Goal: Task Accomplishment & Management: Use online tool/utility

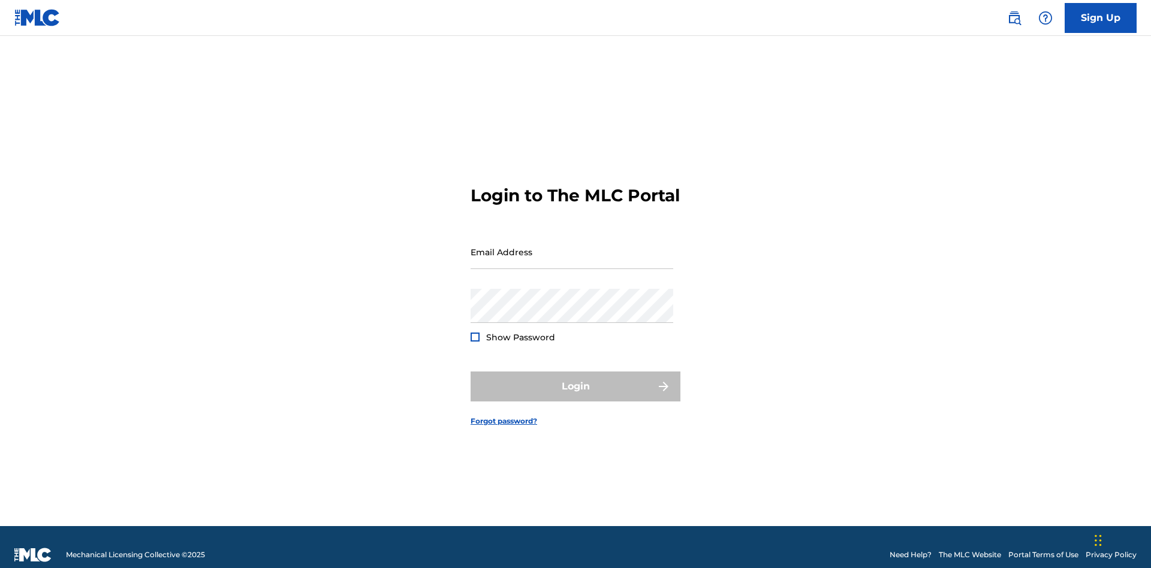
scroll to position [16, 0]
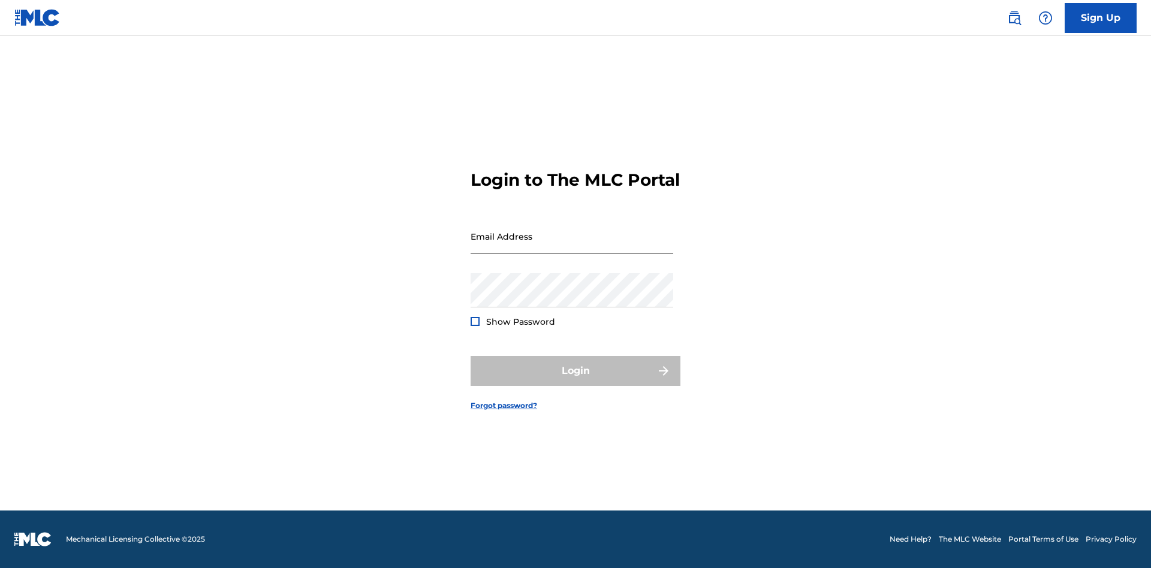
click at [572, 246] on input "Email Address" at bounding box center [571, 236] width 203 height 34
type input "[EMAIL_ADDRESS][DOMAIN_NAME]"
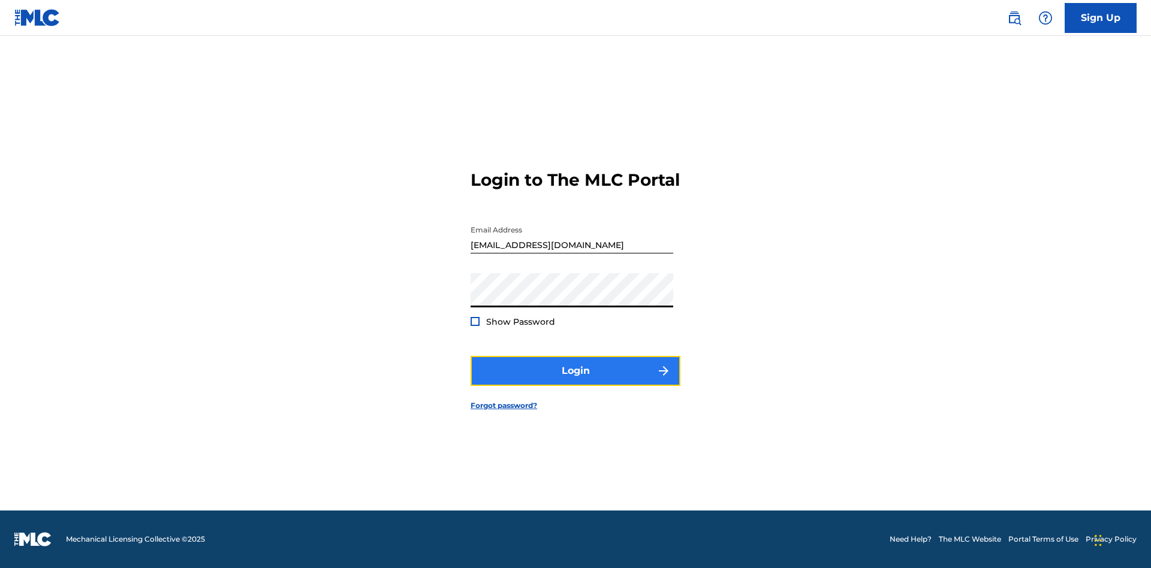
click at [575, 381] on button "Login" at bounding box center [575, 371] width 210 height 30
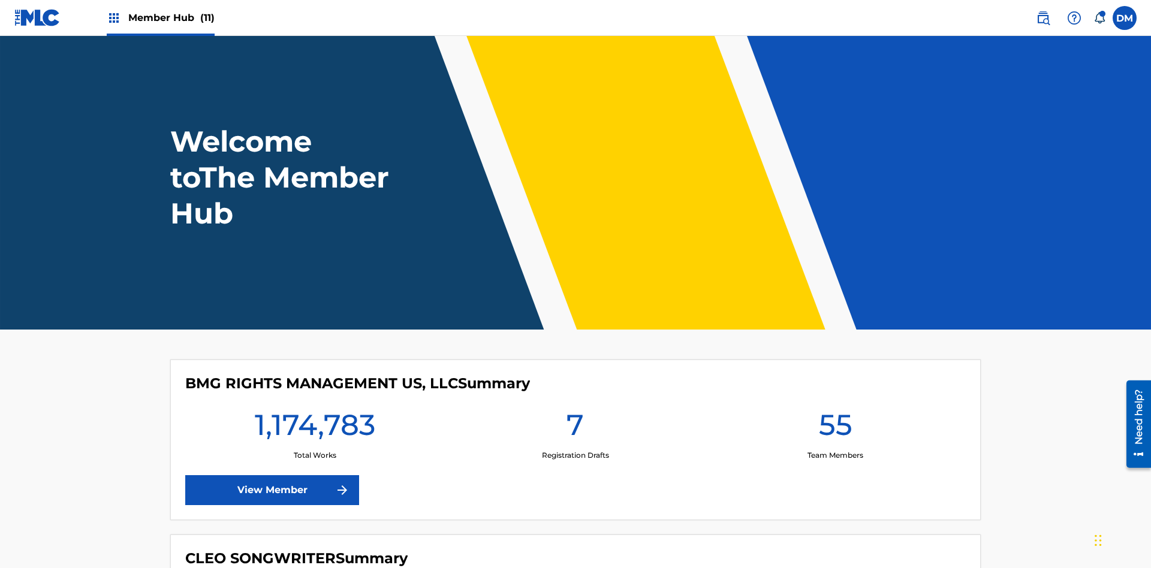
click at [171, 17] on span "Member Hub (11)" at bounding box center [171, 18] width 86 height 14
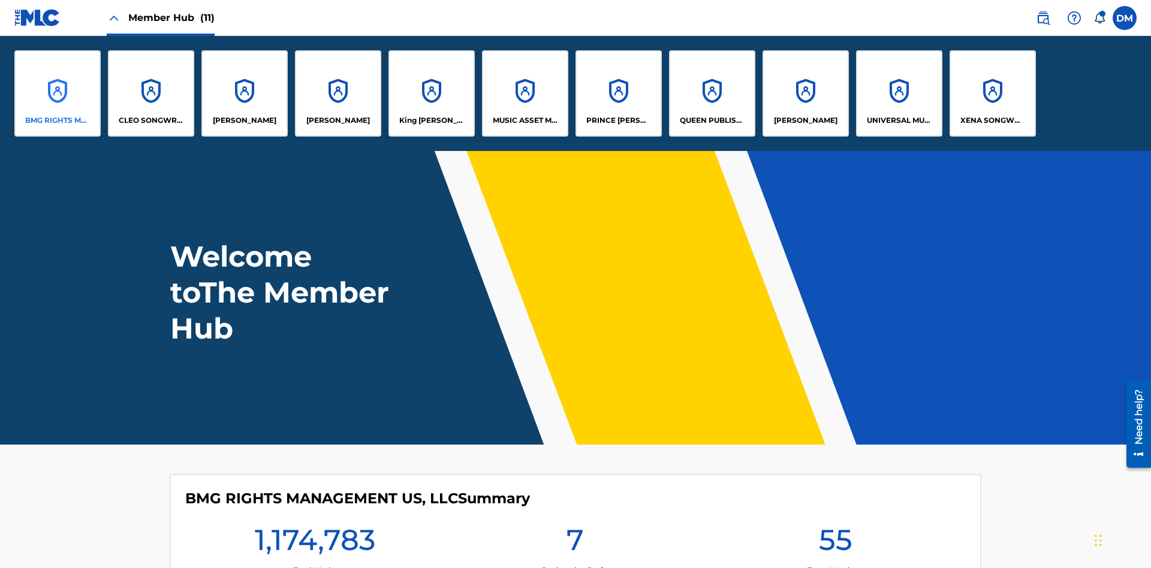
click at [58, 120] on p "BMG RIGHTS MANAGEMENT US, LLC" at bounding box center [57, 120] width 65 height 11
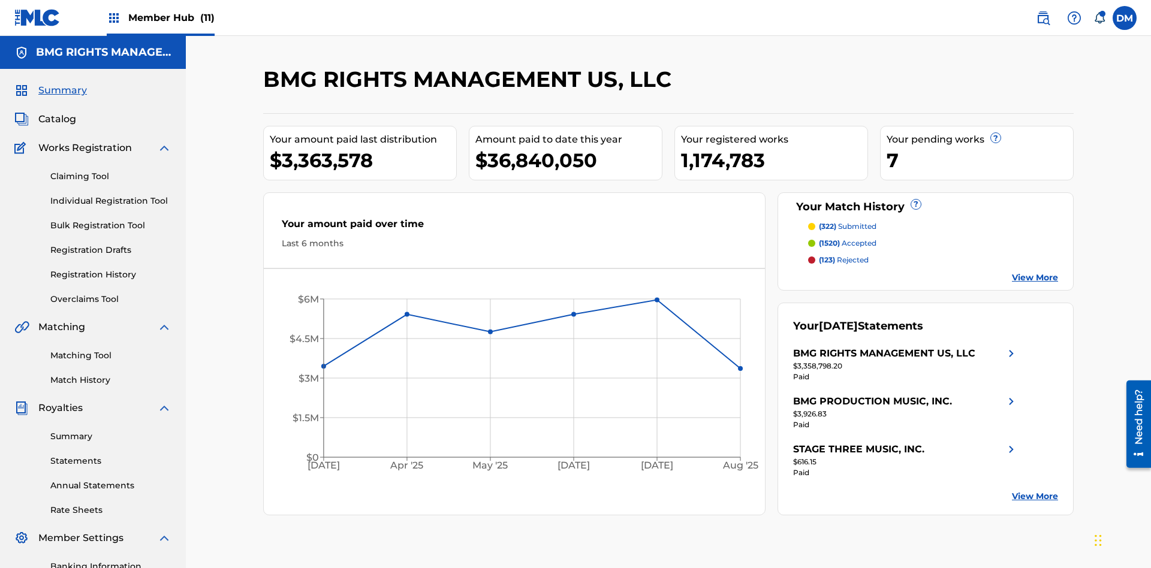
scroll to position [175, 0]
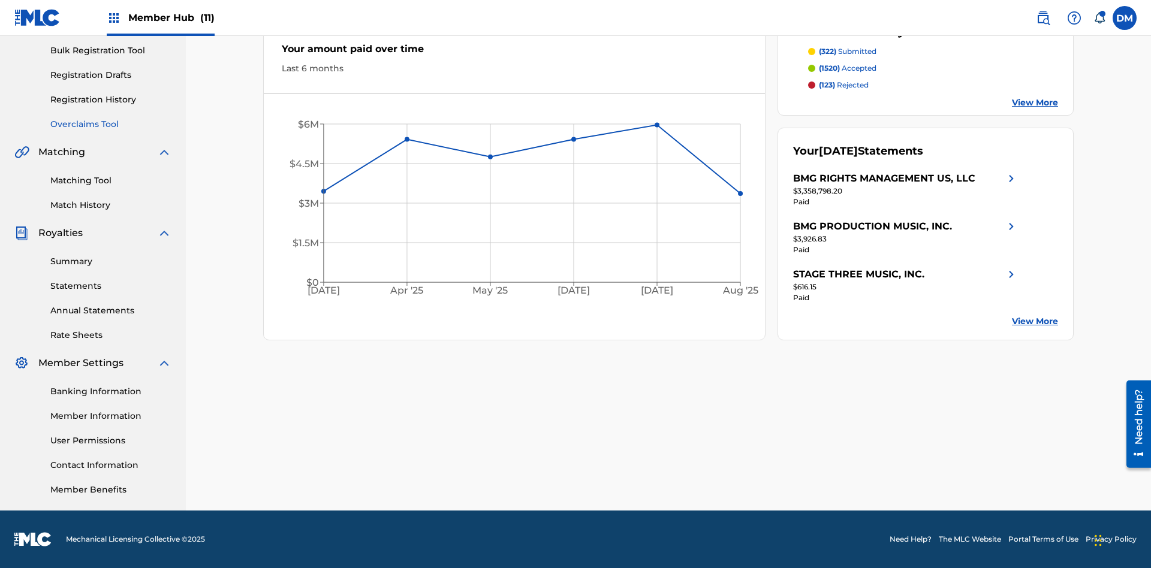
click at [111, 124] on link "Overclaims Tool" at bounding box center [110, 124] width 121 height 13
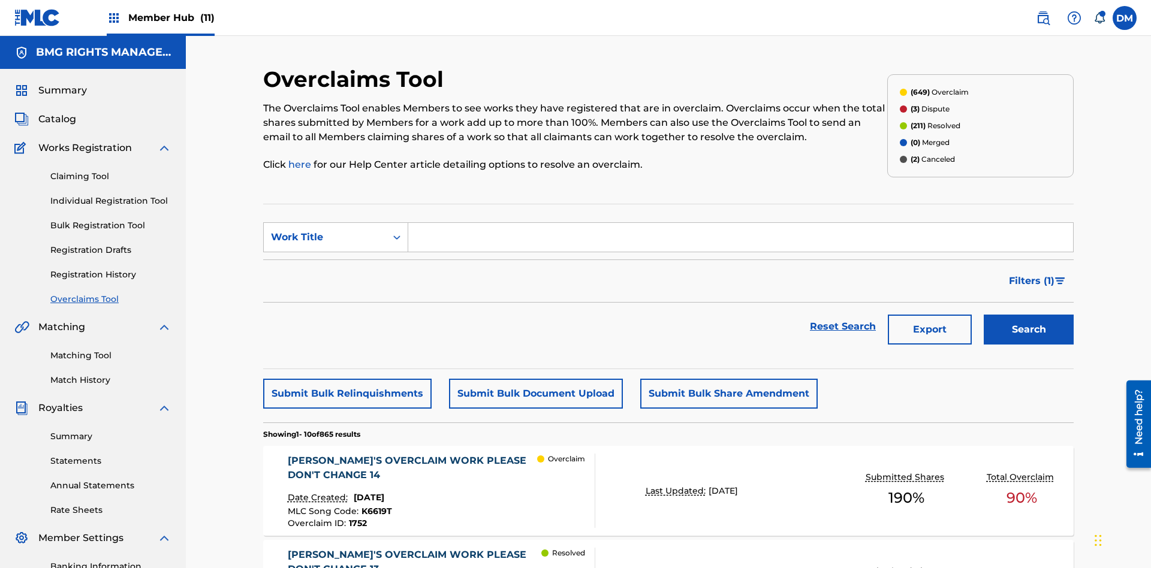
scroll to position [154, 0]
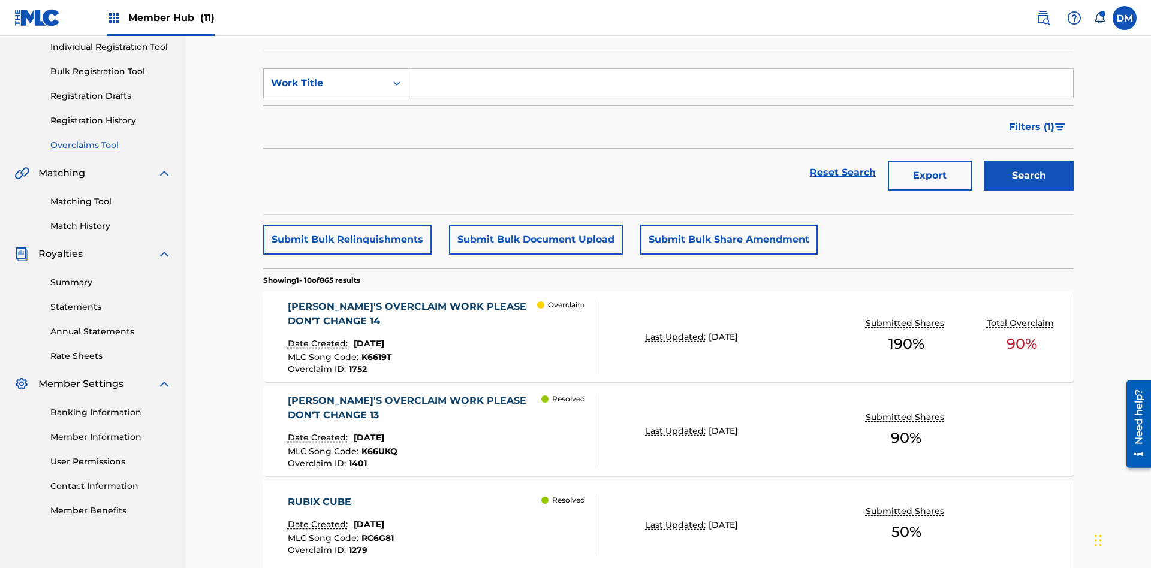
click at [325, 83] on div "Work Title" at bounding box center [325, 83] width 108 height 14
click at [336, 113] on div "MLC Song Code" at bounding box center [336, 113] width 144 height 30
click at [740, 86] on input "Search Form" at bounding box center [740, 83] width 665 height 29
type input "K6619T"
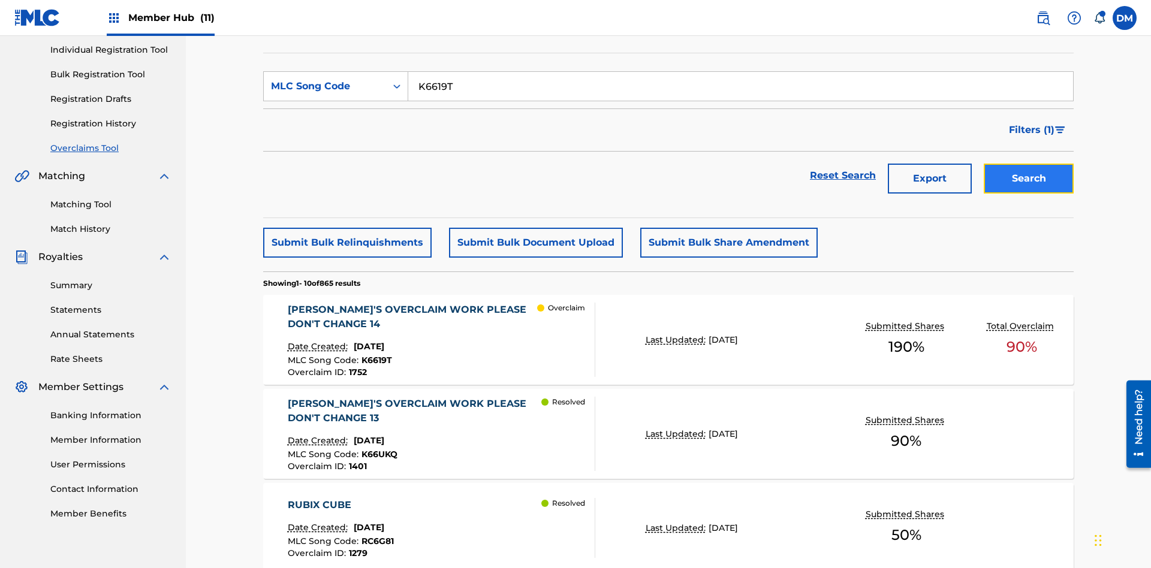
click at [1029, 164] on button "Search" at bounding box center [1029, 179] width 90 height 30
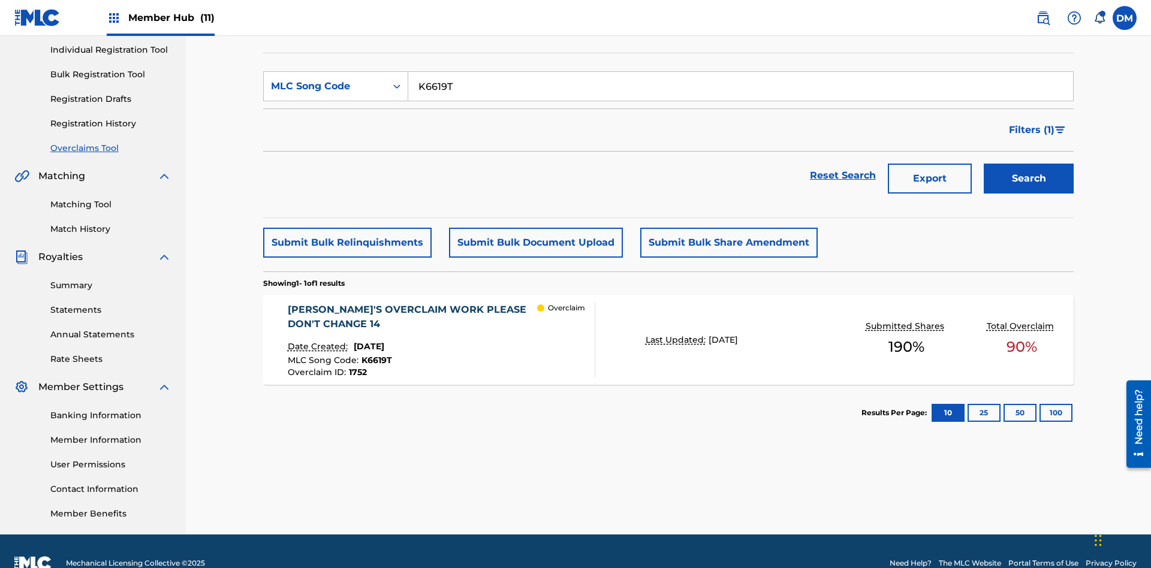
click at [357, 367] on span "1752" at bounding box center [358, 372] width 18 height 11
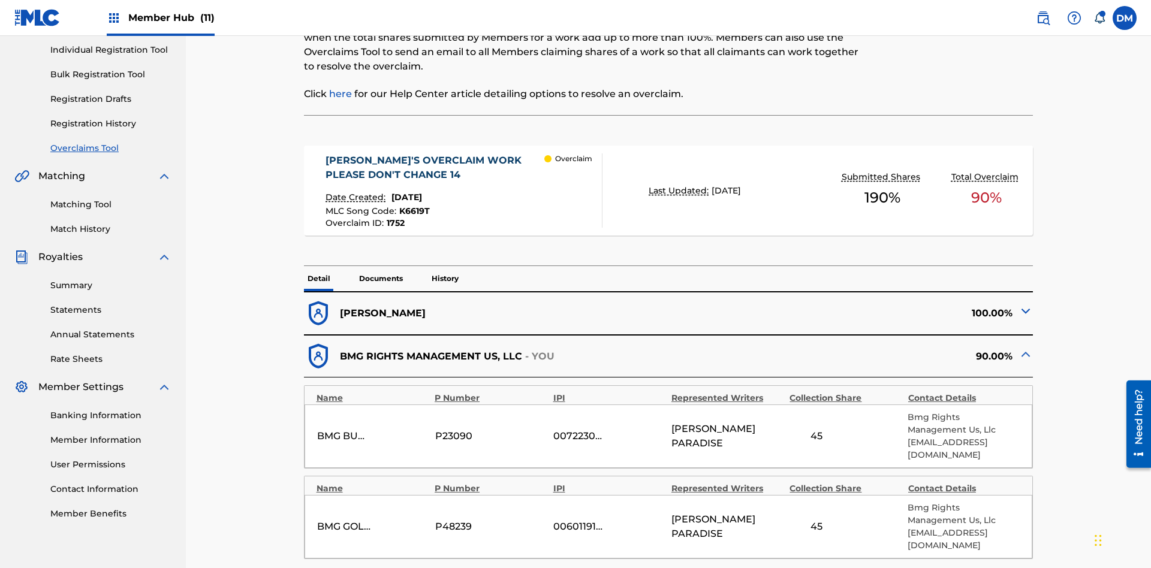
scroll to position [33, 0]
